Goal: Information Seeking & Learning: Learn about a topic

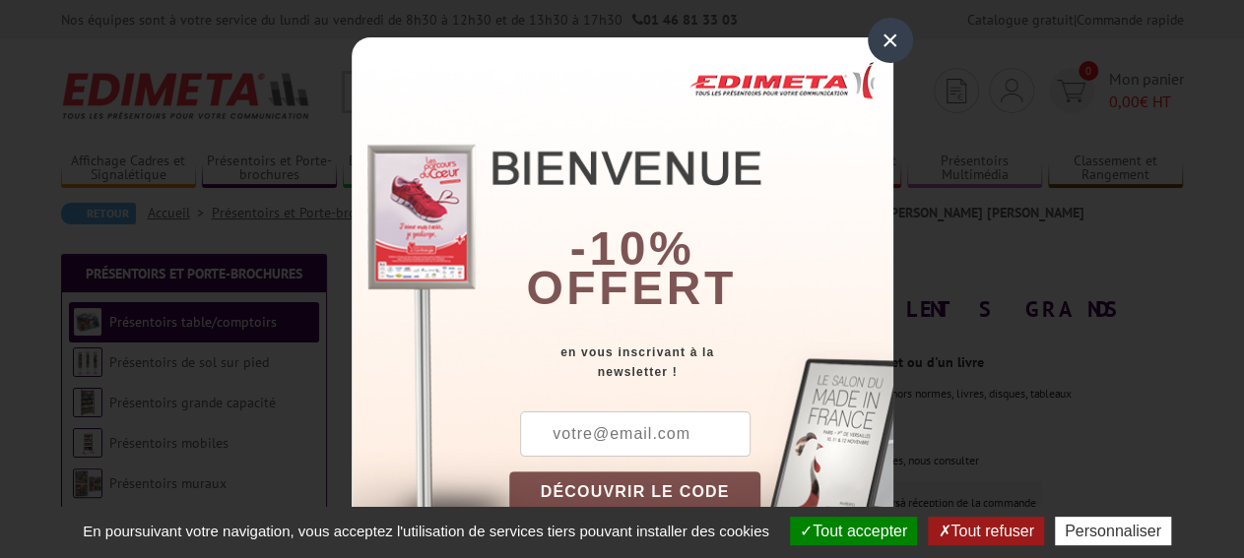
click at [891, 40] on div "×" at bounding box center [890, 40] width 45 height 45
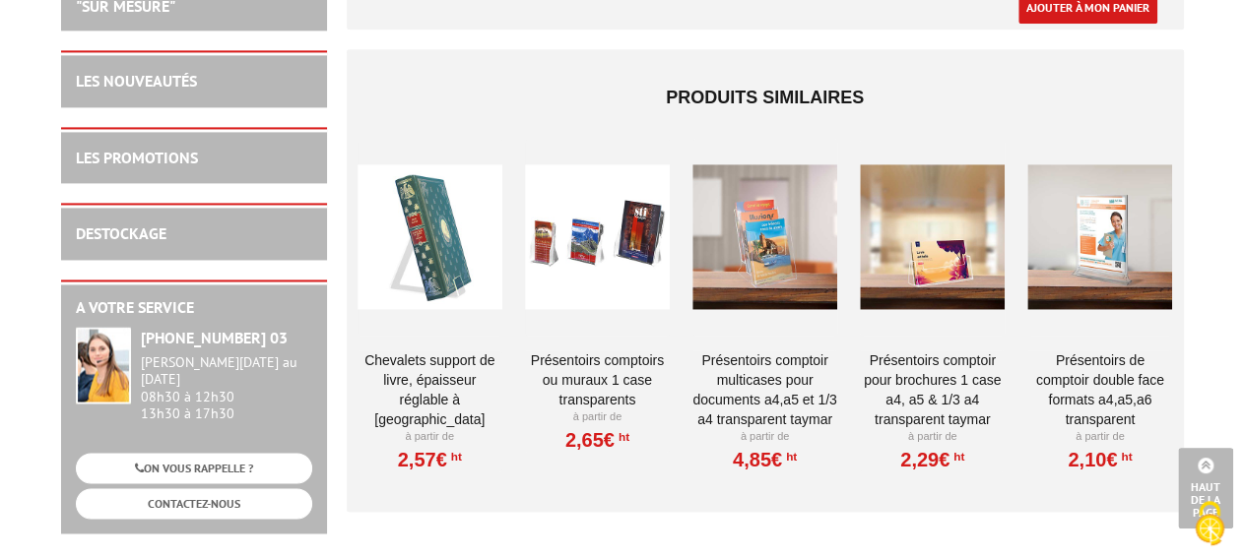
scroll to position [1434, 0]
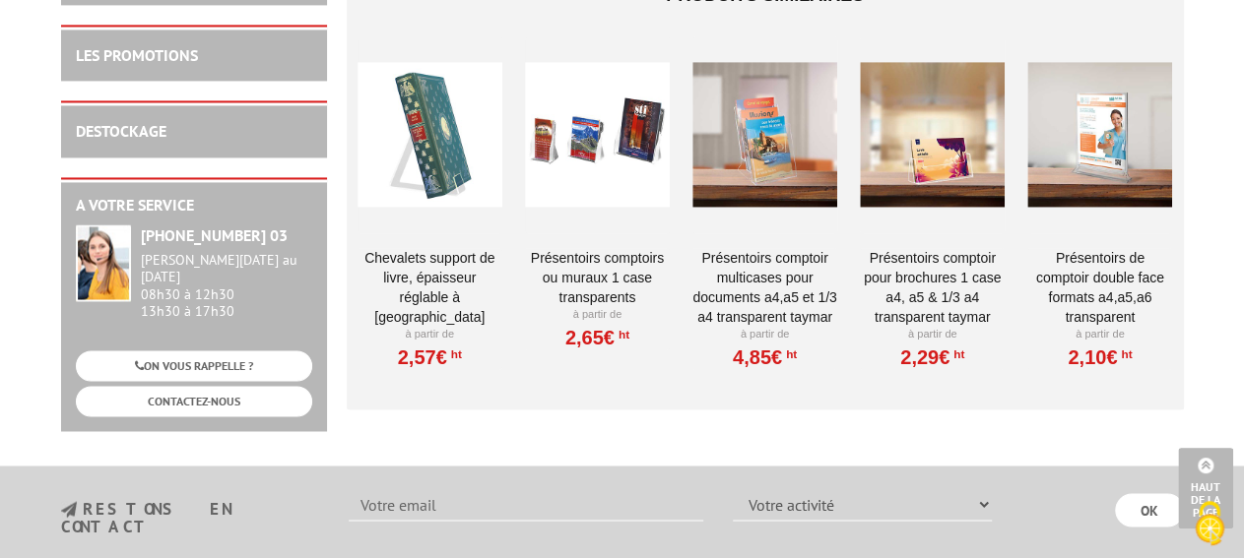
click at [1112, 262] on link "PRÉSENTOIRS DE COMPTOIR DOUBLE FACE FORMATS A4,A5,A6 TRANSPARENT" at bounding box center [1099, 287] width 145 height 79
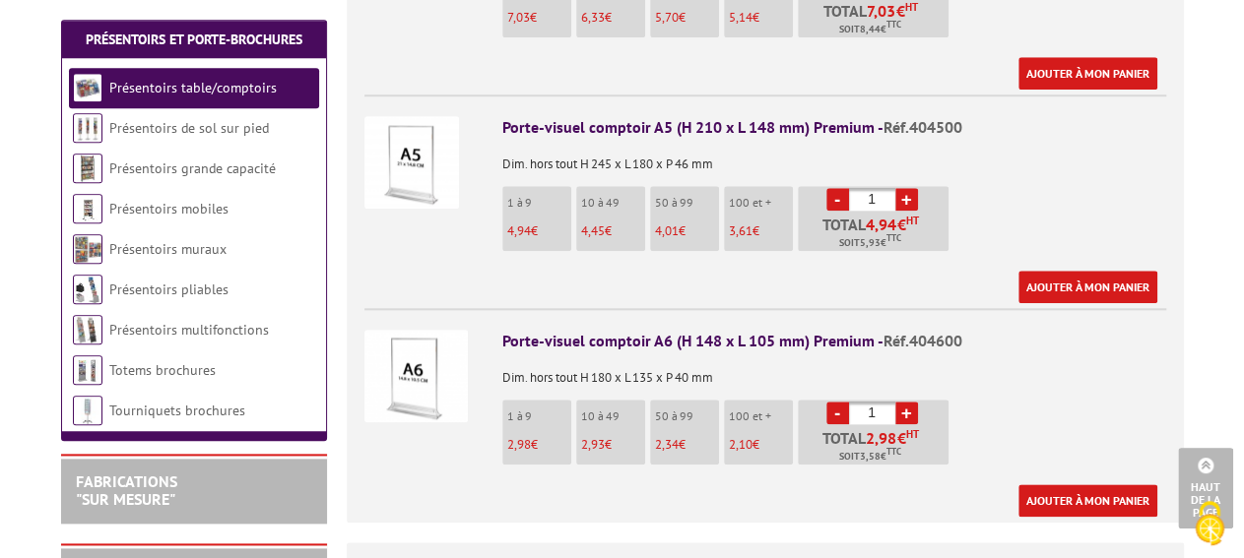
scroll to position [1434, 0]
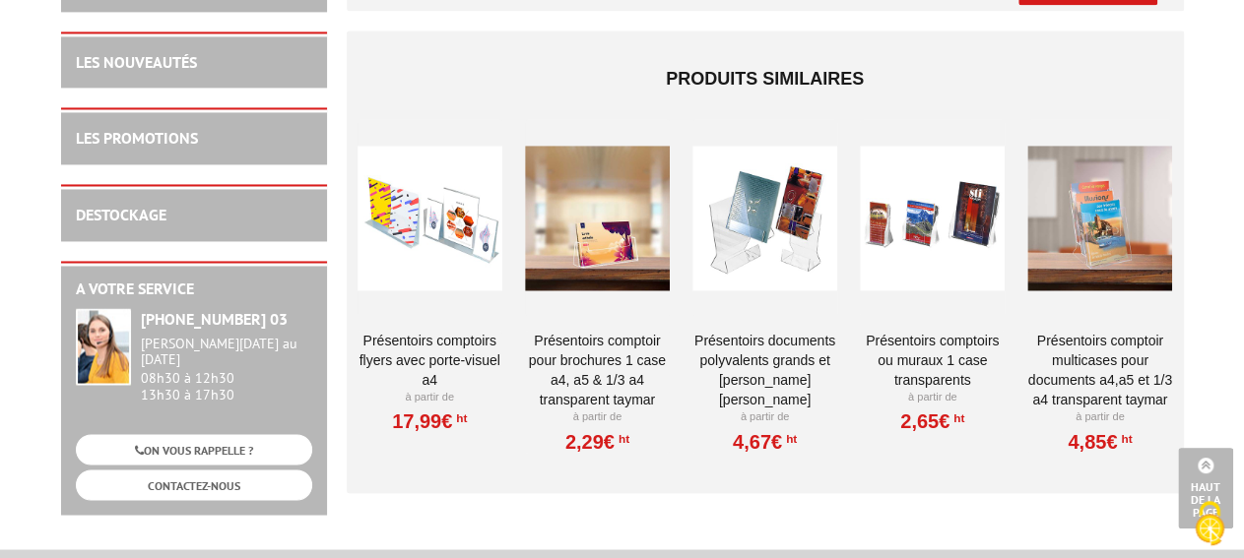
click at [425, 331] on link "Présentoirs comptoirs flyers avec Porte-Visuel A4" at bounding box center [430, 360] width 145 height 59
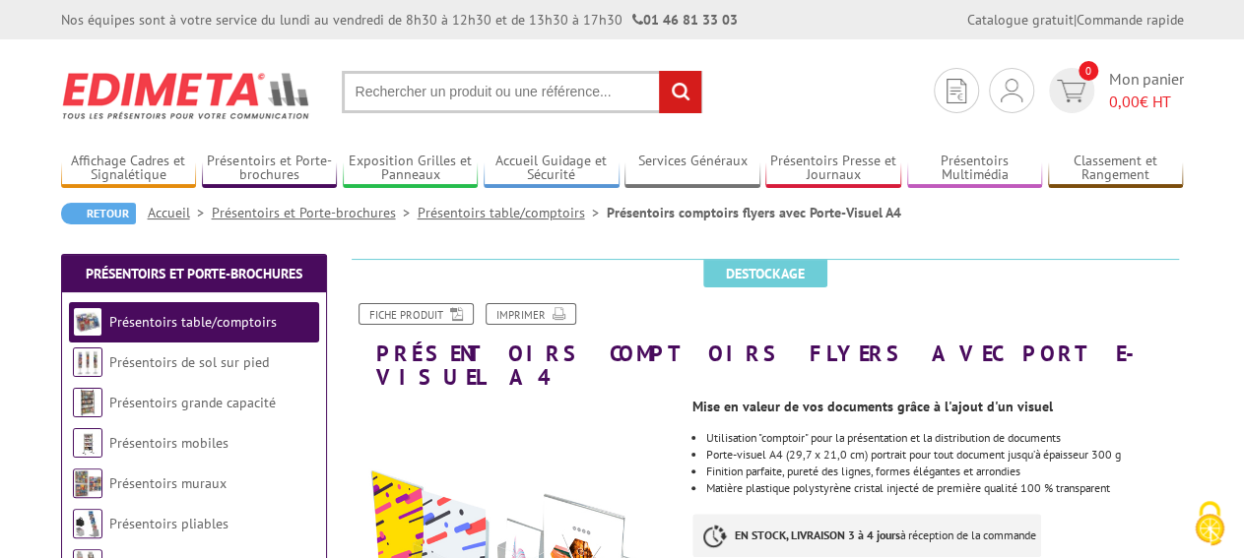
click at [521, 213] on link "Présentoirs table/comptoirs" at bounding box center [512, 213] width 189 height 18
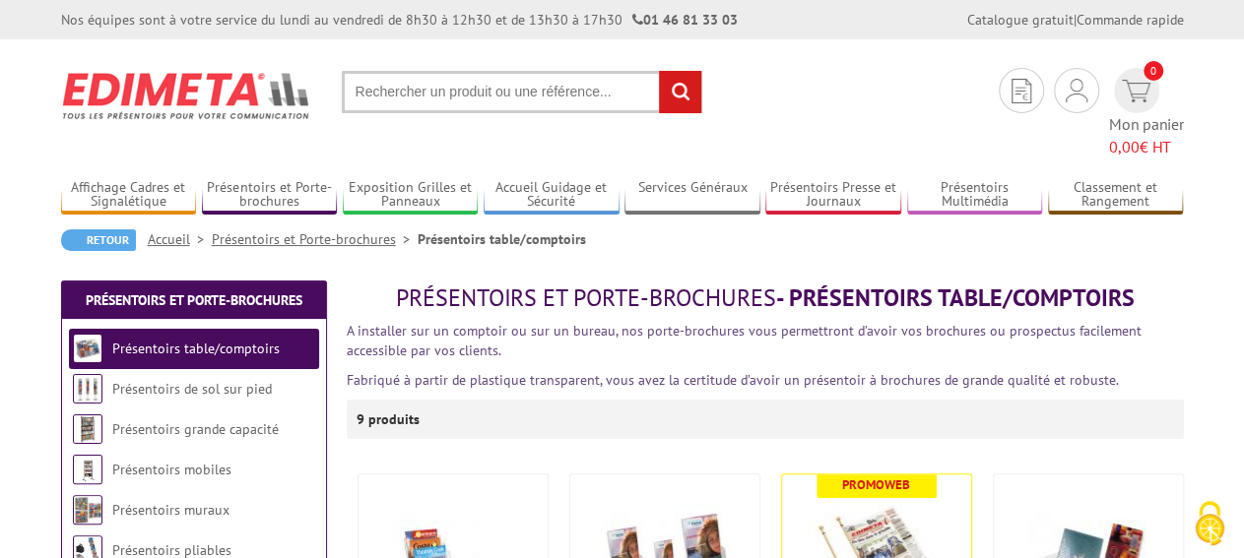
click at [360, 230] on link "Présentoirs et Porte-brochures" at bounding box center [315, 239] width 206 height 18
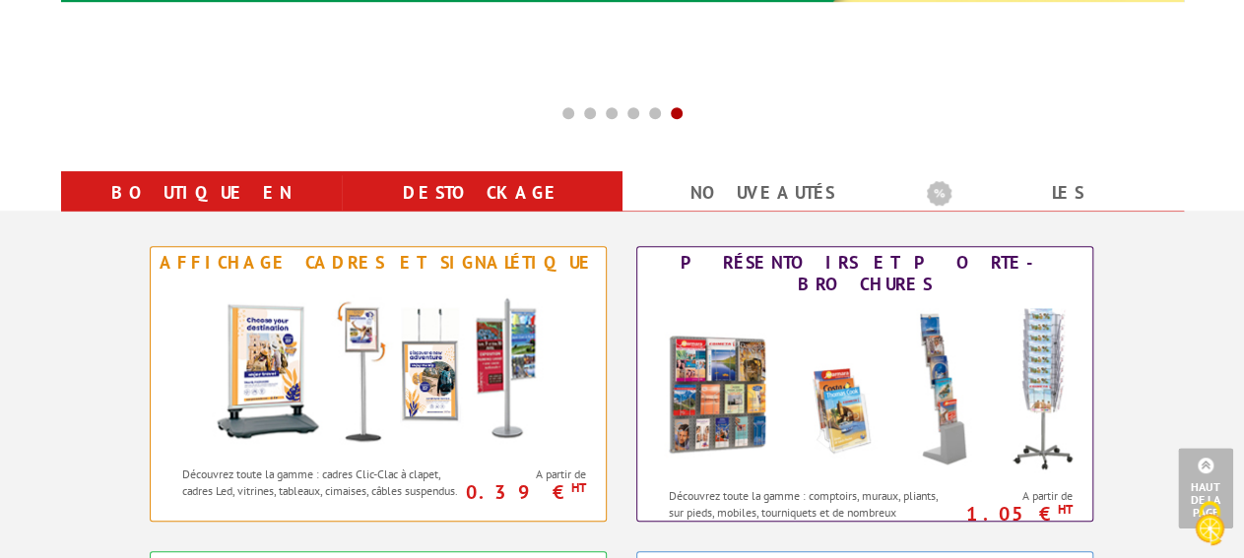
scroll to position [717, 0]
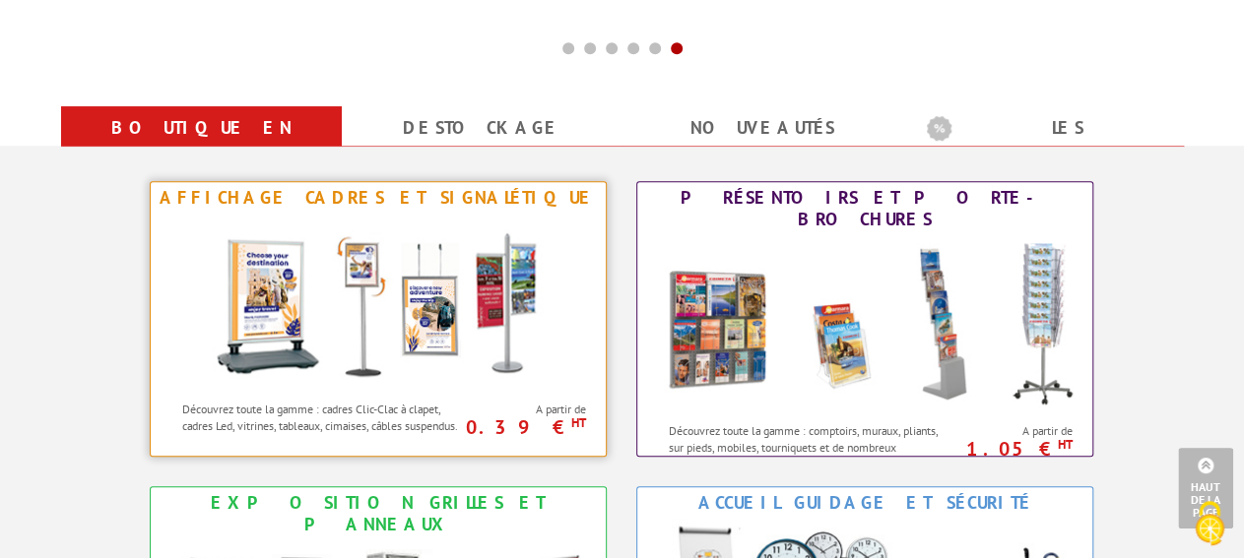
click at [545, 314] on img at bounding box center [378, 302] width 364 height 177
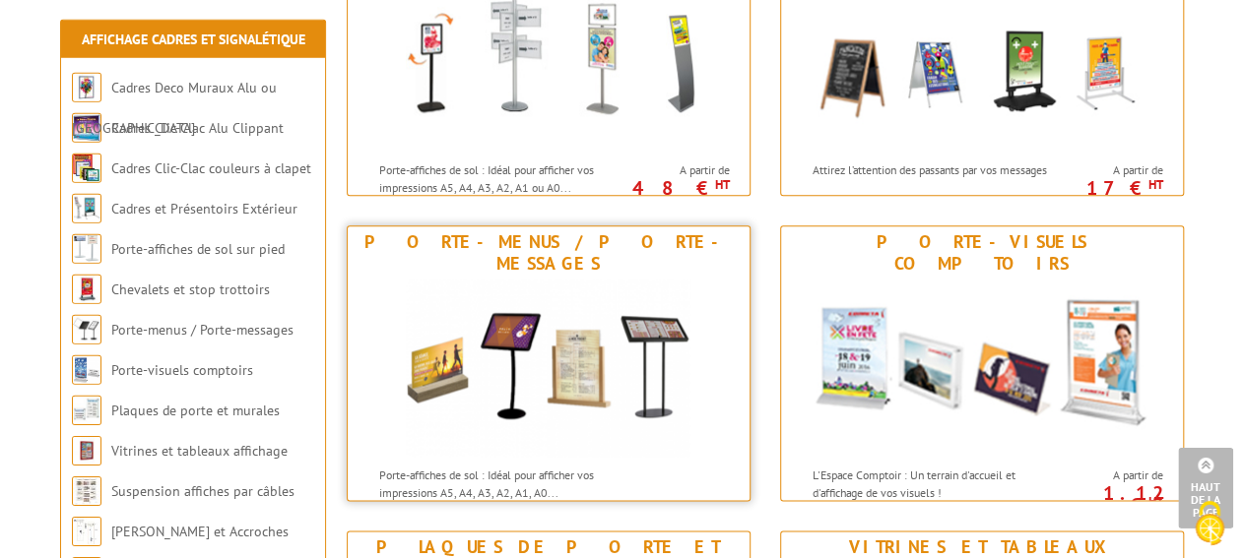
scroll to position [1127, 0]
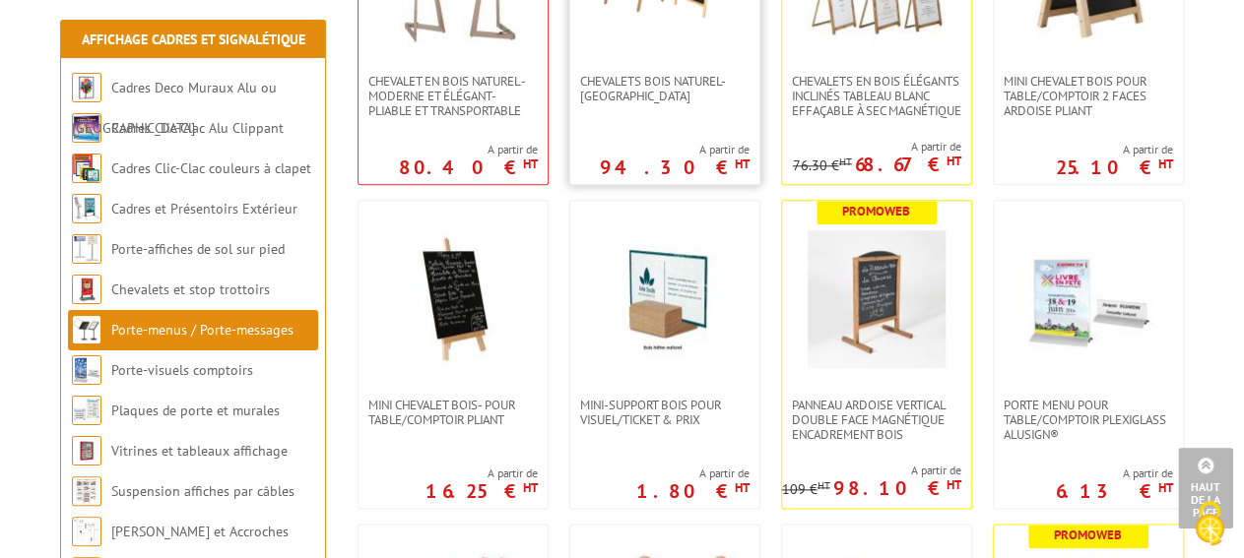
scroll to position [1024, 0]
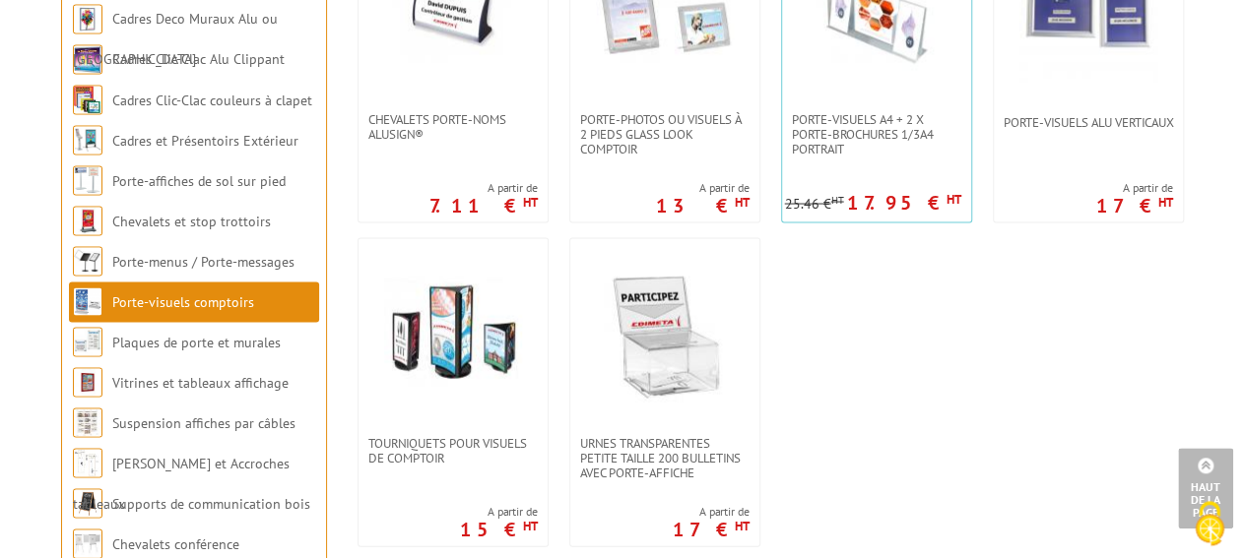
scroll to position [1844, 0]
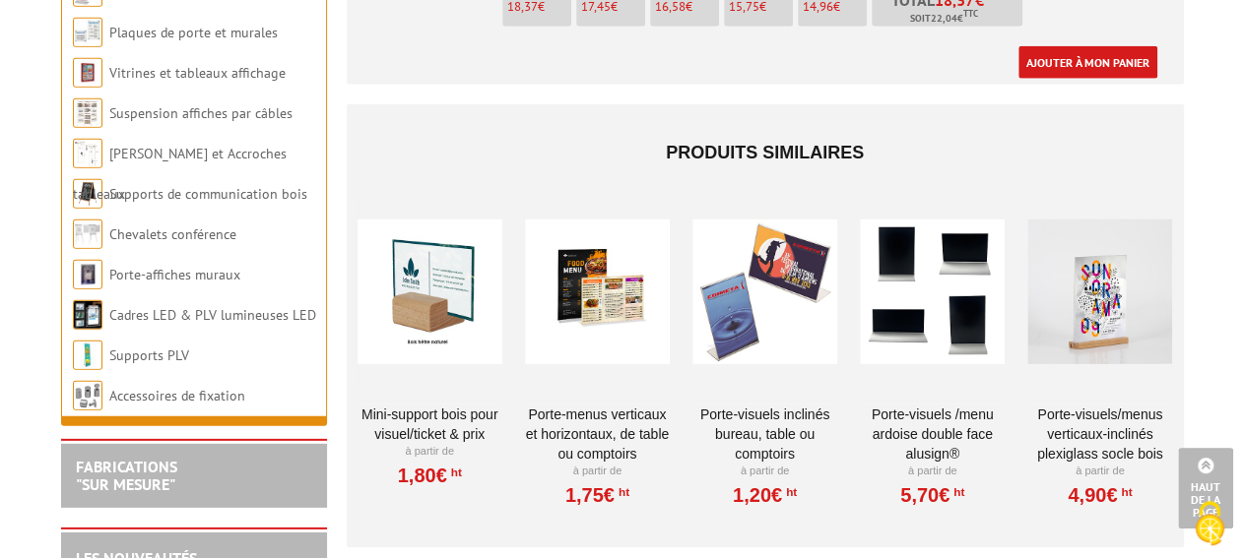
scroll to position [2868, 0]
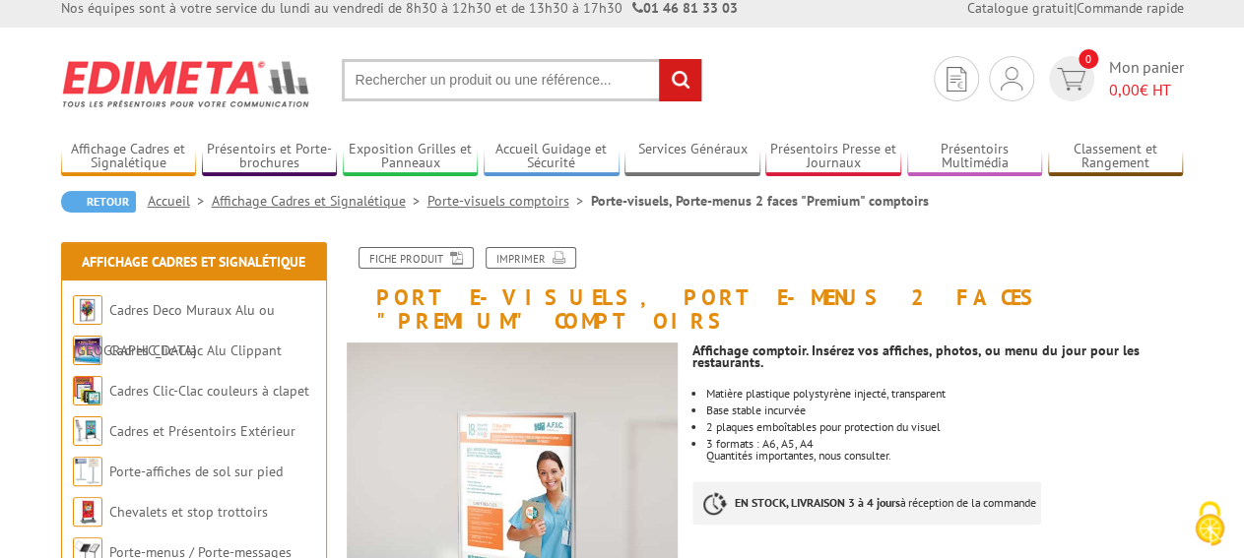
scroll to position [307, 0]
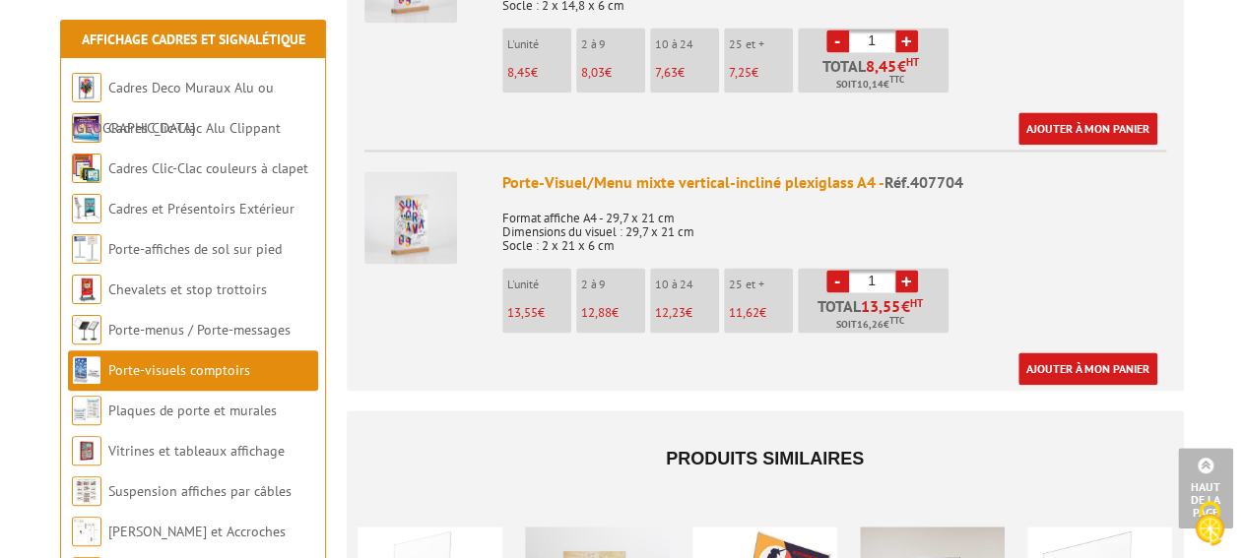
scroll to position [1434, 0]
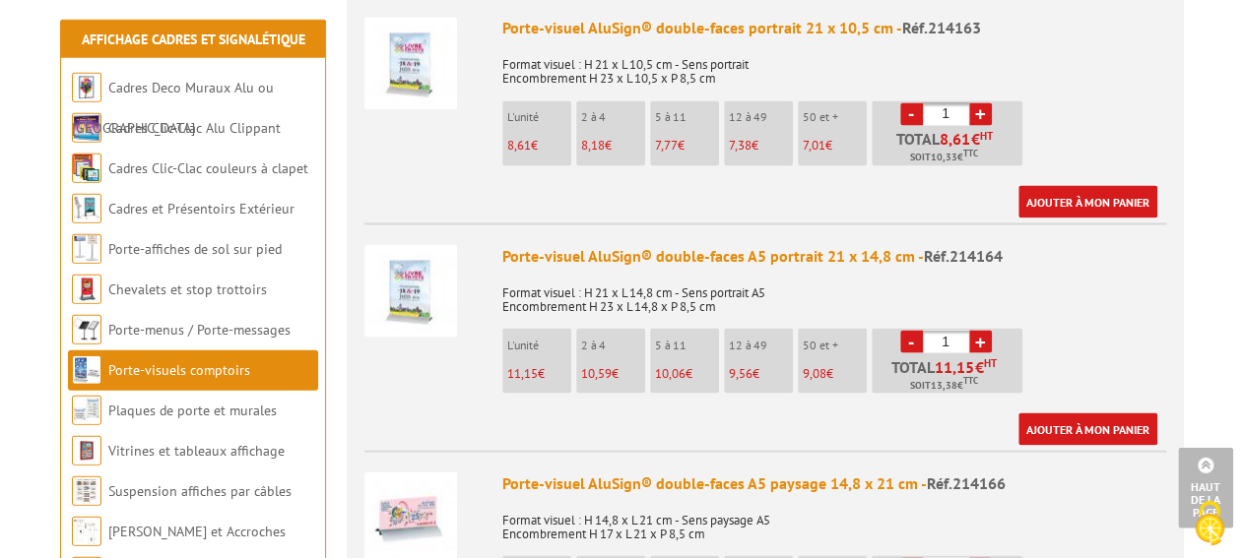
scroll to position [1741, 0]
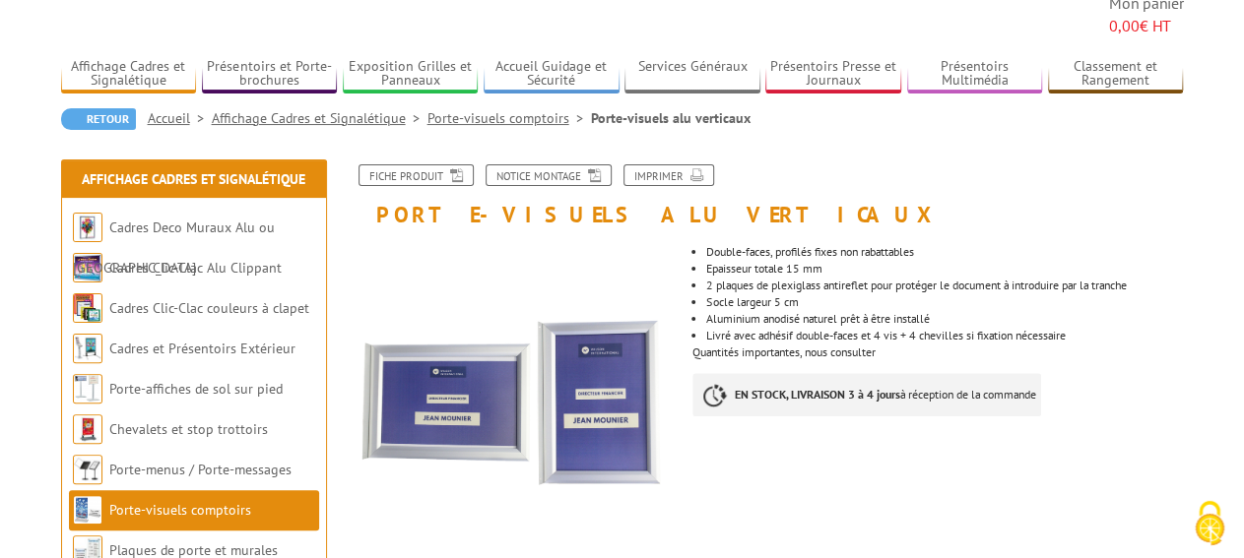
scroll to position [205, 0]
